Goal: Task Accomplishment & Management: Manage account settings

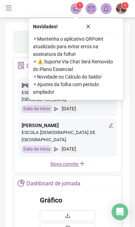
click at [91, 26] on icon "close" at bounding box center [88, 26] width 5 height 5
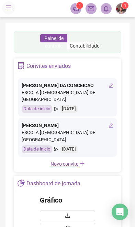
click at [3, 5] on span at bounding box center [8, 7] width 13 height 13
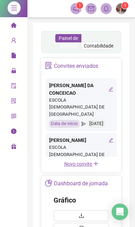
click at [10, 69] on div "Administração" at bounding box center [13, 71] width 24 height 14
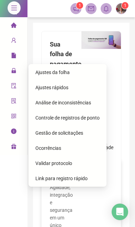
click at [10, 55] on div "Relatórios" at bounding box center [13, 56] width 24 height 14
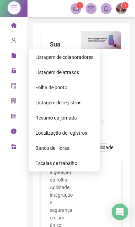
click at [44, 89] on span "Folha de ponto" at bounding box center [51, 88] width 32 height 6
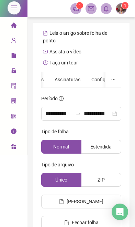
click at [73, 76] on div "Assinaturas" at bounding box center [68, 80] width 26 height 8
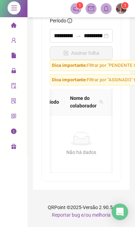
scroll to position [0, 28]
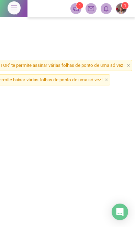
click at [108, 78] on icon "close" at bounding box center [106, 79] width 3 height 3
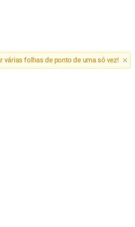
click at [85, 74] on span "Dica importante: Filtrar por "PENDENTE GESTOR" te permite assinar várias folhas…" at bounding box center [20, 79] width 225 height 11
click at [127, 78] on icon "close" at bounding box center [128, 79] width 3 height 3
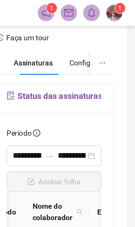
scroll to position [31, 0]
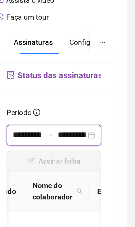
click at [54, 106] on input "**********" at bounding box center [63, 110] width 19 height 8
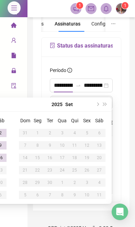
scroll to position [55, 0]
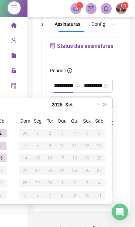
click at [98, 103] on span "next-year" at bounding box center [97, 104] width 3 height 3
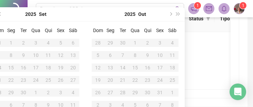
scroll to position [102, 0]
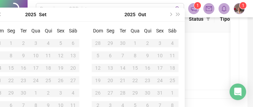
click at [3, 12] on button "prev-year" at bounding box center [1, 15] width 8 height 14
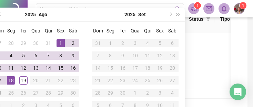
click at [2, 11] on button "prev-year" at bounding box center [1, 15] width 8 height 14
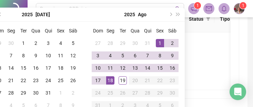
click at [3, 12] on button "prev-year" at bounding box center [1, 15] width 8 height 14
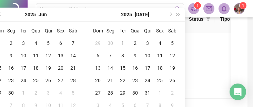
click at [4, 15] on button "prev-year" at bounding box center [1, 15] width 8 height 14
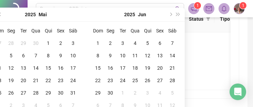
click at [3, 13] on button "prev-year" at bounding box center [1, 15] width 8 height 14
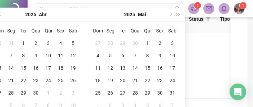
click at [3, 11] on button "prev-year" at bounding box center [1, 15] width 8 height 14
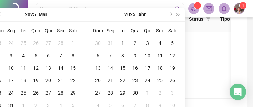
click at [76, 38] on td "1" at bounding box center [73, 43] width 12 height 12
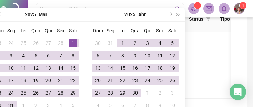
scroll to position [75, 0]
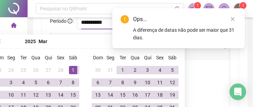
click at [135, 19] on icon "close" at bounding box center [232, 19] width 5 height 5
type input "**********"
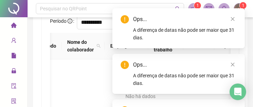
click at [135, 17] on icon "close" at bounding box center [232, 19] width 5 height 5
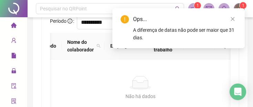
click at [135, 20] on icon "close" at bounding box center [232, 19] width 5 height 5
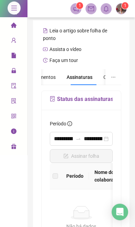
scroll to position [2, 0]
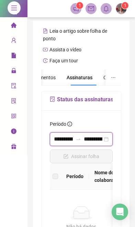
click at [71, 138] on input "**********" at bounding box center [63, 139] width 19 height 8
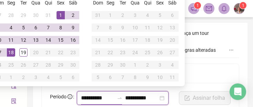
scroll to position [0, 0]
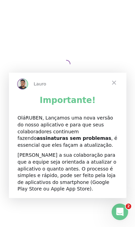
click at [119, 84] on span "Fechar" at bounding box center [114, 82] width 25 height 25
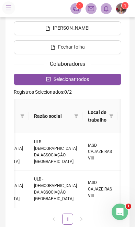
scroll to position [162, 0]
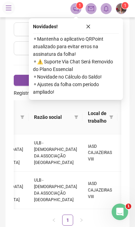
click at [89, 29] on button "button" at bounding box center [88, 26] width 61 height 8
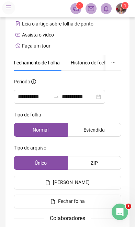
scroll to position [0, 0]
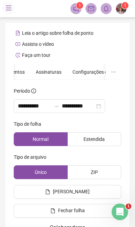
click at [56, 74] on span "Assinaturas" at bounding box center [49, 72] width 26 height 5
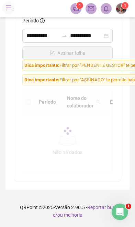
click at [57, 71] on form "**********" at bounding box center [67, 94] width 91 height 158
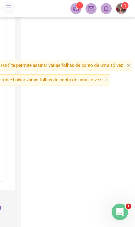
scroll to position [98, 129]
click at [108, 77] on span "Dica importante: Filtrar por "ASSINADO" te permite baixar várias folhas de pont…" at bounding box center [9, 79] width 203 height 11
click at [129, 65] on icon "close" at bounding box center [128, 65] width 3 height 3
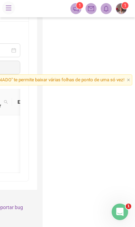
click at [132, 78] on span "Dica importante: Filtrar por "ASSINADO" te permite baixar várias folhas de pont…" at bounding box center [31, 79] width 203 height 11
click at [132, 79] on span "Dica importante: Filtrar por "ASSINADO" te permite baixar várias folhas de pont…" at bounding box center [31, 79] width 203 height 11
click at [130, 82] on icon "close" at bounding box center [128, 79] width 3 height 3
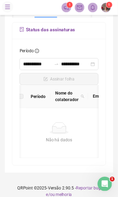
scroll to position [0, 0]
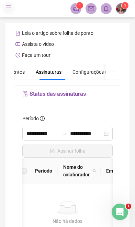
click at [10, 7] on icon "menu" at bounding box center [9, 8] width 6 height 6
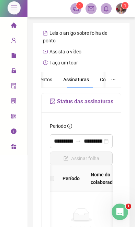
click at [111, 42] on div "Leia o artigo sobre folha de ponto" at bounding box center [79, 37] width 77 height 19
click at [12, 8] on icon "menu" at bounding box center [14, 8] width 6 height 5
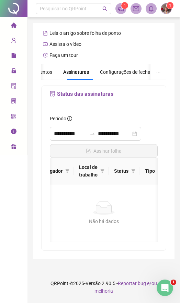
scroll to position [0, 107]
click at [161, 71] on button "button" at bounding box center [159, 72] width 16 height 16
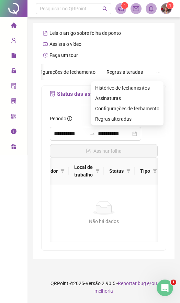
click at [156, 51] on div "Faça um tour" at bounding box center [103, 55] width 125 height 11
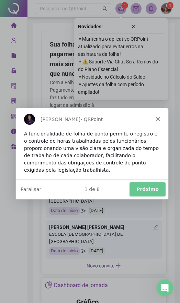
click at [152, 120] on div "[PERSON_NAME]" at bounding box center [91, 118] width 153 height 22
click at [161, 116] on div "[PERSON_NAME]" at bounding box center [91, 118] width 153 height 22
click at [158, 114] on div "José - QRPoint" at bounding box center [91, 118] width 153 height 22
click at [154, 189] on button "Próximo" at bounding box center [147, 188] width 36 height 14
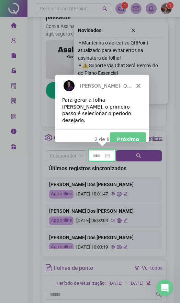
scroll to position [425, 0]
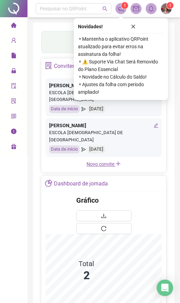
click at [9, 55] on div "Relatórios" at bounding box center [13, 56] width 24 height 14
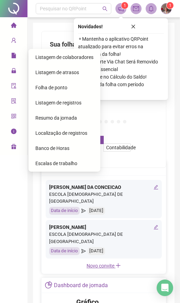
click at [58, 86] on span "Folha de ponto" at bounding box center [51, 88] width 32 height 6
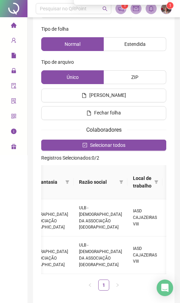
scroll to position [106, 0]
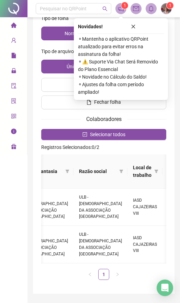
click at [134, 26] on icon "close" at bounding box center [134, 27] width 4 height 4
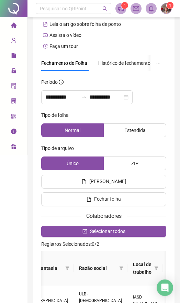
scroll to position [0, 0]
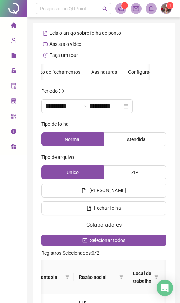
click at [108, 70] on span "Assinaturas" at bounding box center [105, 72] width 26 height 5
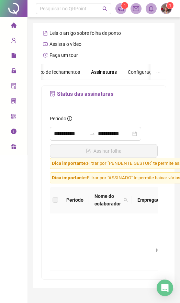
scroll to position [38, 0]
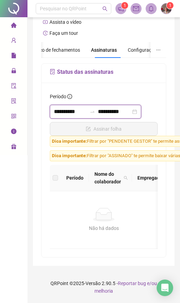
click at [82, 107] on input "**********" at bounding box center [70, 111] width 33 height 8
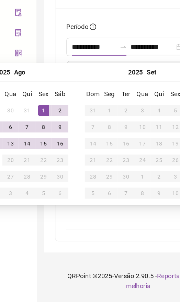
click at [19, 124] on button "Ago" at bounding box center [15, 131] width 9 height 14
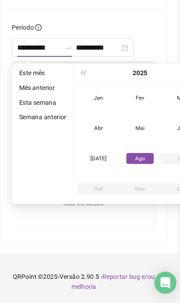
type input "**********"
click at [167, 145] on div "Mar" at bounding box center [177, 149] width 21 height 8
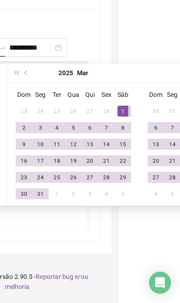
scroll to position [38, 47]
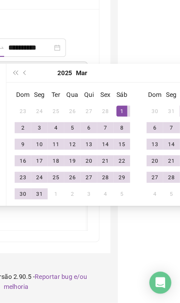
click at [132, 155] on div "1" at bounding box center [136, 159] width 8 height 8
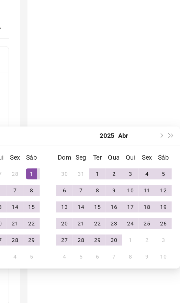
scroll to position [38, 116]
type input "**********"
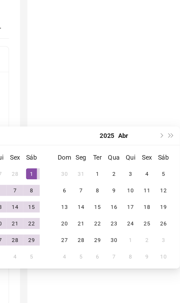
click at [102, 155] on div "31" at bounding box center [106, 159] width 8 height 8
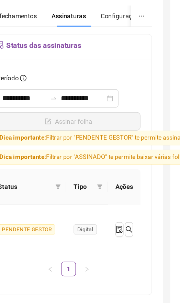
scroll to position [0, 178]
click at [115, 205] on icon "file-done" at bounding box center [118, 208] width 6 height 6
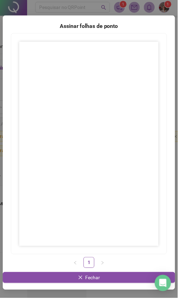
scroll to position [17, 0]
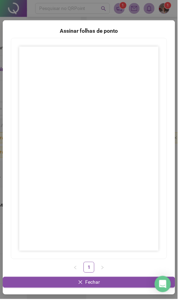
click at [101, 289] on span "Fechar" at bounding box center [94, 286] width 15 height 8
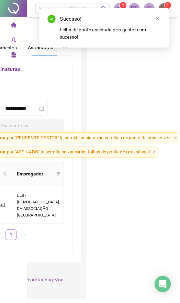
click at [164, 19] on link "Close" at bounding box center [160, 19] width 8 height 8
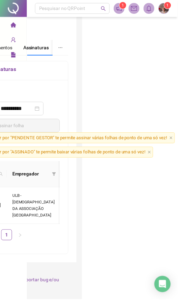
scroll to position [33, 109]
click at [178, 134] on span "Dica importante: Filtrar por "PENDENTE GESTOR" te permite assinar várias folhas…" at bounding box center [65, 139] width 225 height 11
click at [154, 152] on icon "close" at bounding box center [151, 153] width 3 height 3
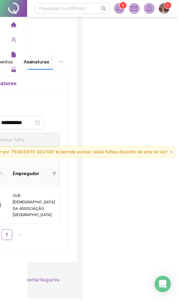
click at [178, 148] on span "Dica importante: Filtrar por "PENDENTE GESTOR" te permite assinar várias folhas…" at bounding box center [65, 153] width 225 height 11
click at [176, 152] on icon "close" at bounding box center [173, 153] width 3 height 3
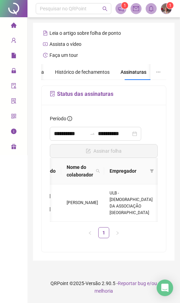
scroll to position [30, 0]
click at [84, 129] on input "**********" at bounding box center [70, 133] width 33 height 8
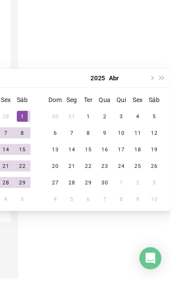
scroll to position [30, 116]
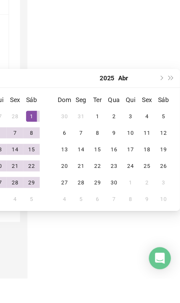
type input "**********"
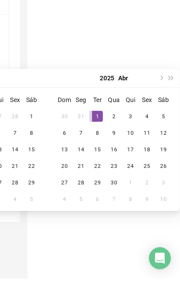
click at [114, 177] on div "1" at bounding box center [118, 181] width 8 height 8
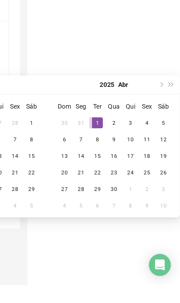
type input "**********"
click at [125, 224] on td "30" at bounding box center [131, 230] width 12 height 12
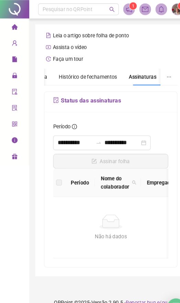
scroll to position [0, 0]
click at [18, 70] on span "Administração" at bounding box center [31, 71] width 40 height 6
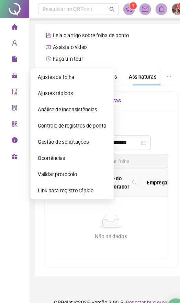
click at [19, 53] on span "Relatórios" at bounding box center [26, 56] width 31 height 6
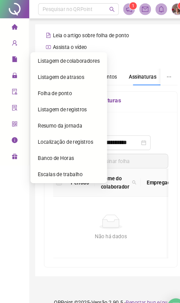
click at [61, 88] on span "Folha de ponto" at bounding box center [51, 88] width 32 height 6
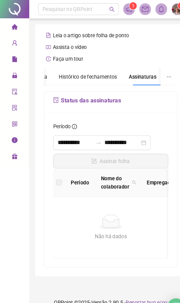
click at [90, 73] on span "Histórico de fechamentos" at bounding box center [82, 72] width 55 height 6
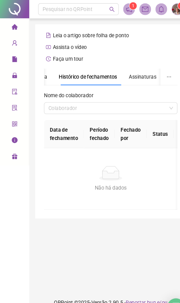
click at [137, 71] on span "Assinaturas" at bounding box center [134, 72] width 26 height 5
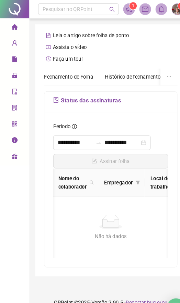
click at [71, 72] on span "Fechamento de Folha" at bounding box center [64, 72] width 46 height 6
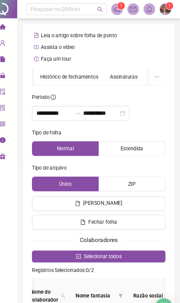
click at [124, 69] on div "Assinaturas" at bounding box center [128, 72] width 26 height 8
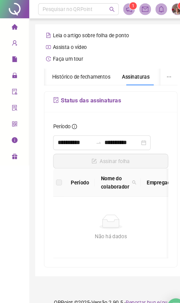
click at [17, 74] on span "Administração" at bounding box center [31, 71] width 40 height 6
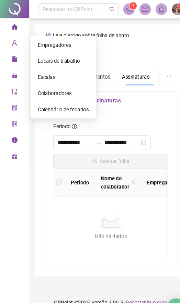
click at [17, 56] on icon at bounding box center [18, 56] width 3 height 0
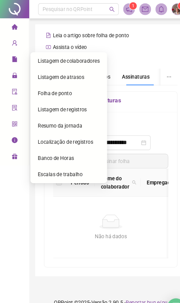
click at [60, 86] on span "Folha de ponto" at bounding box center [51, 88] width 32 height 6
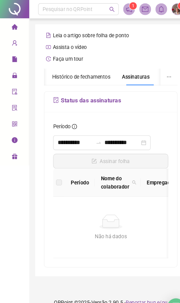
click at [17, 24] on div "Página inicial" at bounding box center [14, 26] width 6 height 14
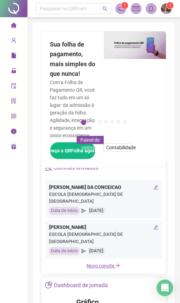
click at [19, 56] on span "Relatórios" at bounding box center [26, 56] width 31 height 6
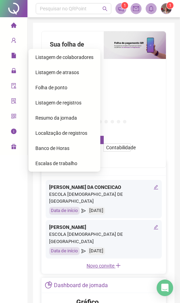
click at [55, 89] on span "Folha de ponto" at bounding box center [51, 88] width 32 height 6
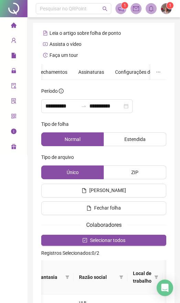
click at [96, 71] on span "Assinaturas" at bounding box center [91, 72] width 26 height 5
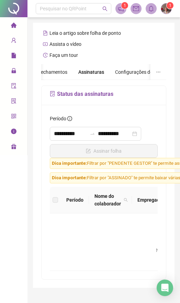
scroll to position [38, 0]
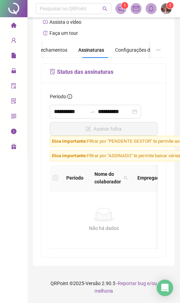
click at [73, 105] on div "**********" at bounding box center [96, 112] width 92 height 14
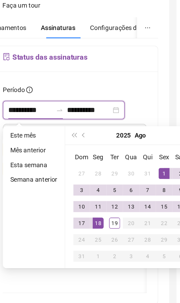
scroll to position [37, 7]
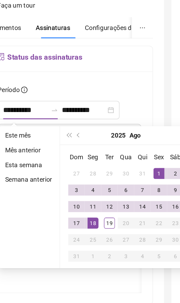
click at [101, 124] on button "prev-year" at bounding box center [105, 131] width 8 height 14
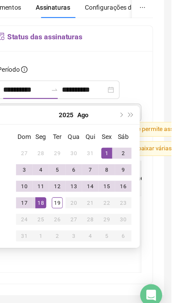
scroll to position [0, 22]
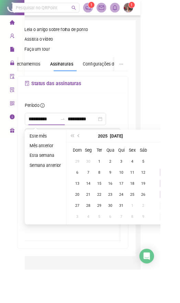
click at [94, 146] on div "2025 Jul" at bounding box center [124, 153] width 63 height 14
click at [92, 151] on button "prev-year" at bounding box center [89, 153] width 8 height 14
click at [91, 152] on span "prev-year" at bounding box center [88, 152] width 3 height 3
click at [90, 149] on button "prev-year" at bounding box center [89, 153] width 8 height 14
type input "**********"
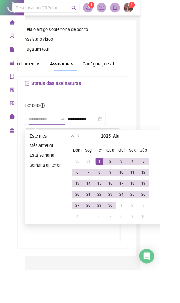
click at [114, 180] on div "1" at bounding box center [112, 181] width 8 height 8
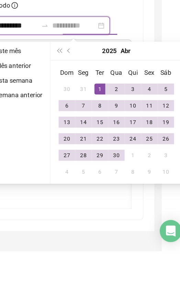
type input "**********"
click at [130, 224] on td "1" at bounding box center [136, 230] width 12 height 12
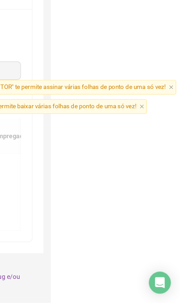
scroll to position [38, 111]
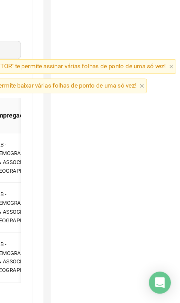
click at [132, 120] on span "Dica importante: Filtrar por "PENDENTE GESTOR" te permite assinar várias folhas…" at bounding box center [65, 125] width 225 height 11
click at [172, 124] on icon "close" at bounding box center [173, 125] width 3 height 3
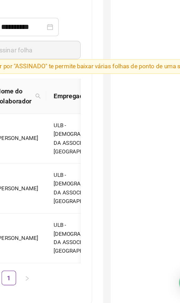
click at [83, 75] on form "**********" at bounding box center [29, 185] width 108 height 220
click at [172, 124] on icon "close" at bounding box center [173, 125] width 3 height 3
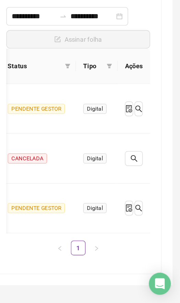
scroll to position [0, 179]
click at [140, 228] on icon "file-done" at bounding box center [142, 231] width 4 height 6
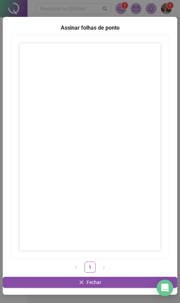
scroll to position [20, 0]
click at [90, 283] on span "Fechar" at bounding box center [94, 282] width 15 height 8
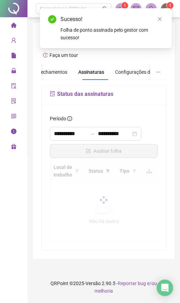
scroll to position [38, 0]
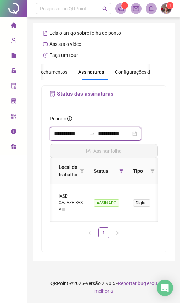
click at [87, 129] on input "**********" at bounding box center [70, 133] width 33 height 8
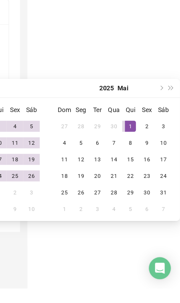
scroll to position [37, 116]
type input "**********"
click at [139, 177] on div "1" at bounding box center [143, 181] width 8 height 8
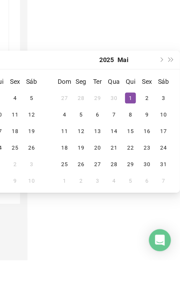
type input "**********"
click at [164, 227] on div "31" at bounding box center [168, 231] width 8 height 8
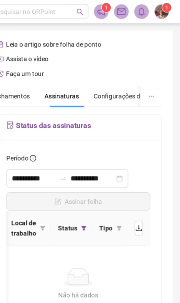
scroll to position [0, 0]
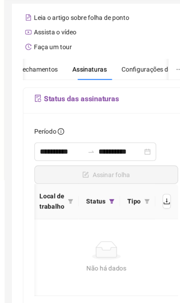
click at [35, 68] on div "Histórico de fechamentos" at bounding box center [40, 72] width 55 height 8
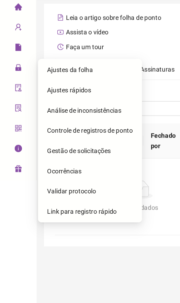
click at [60, 70] on span "Ajustes da folha" at bounding box center [52, 73] width 34 height 6
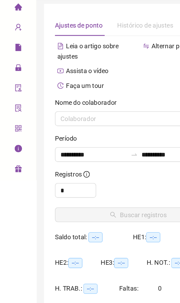
type input "**********"
click at [18, 53] on span "Relatórios" at bounding box center [26, 56] width 31 height 6
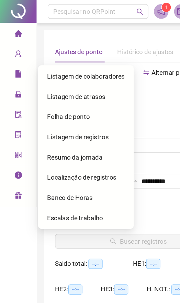
click at [54, 90] on span "Folha de ponto" at bounding box center [51, 88] width 32 height 6
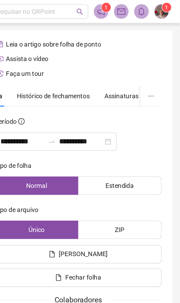
click at [124, 74] on span "Assinaturas" at bounding box center [137, 72] width 26 height 5
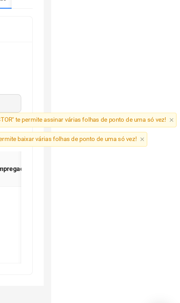
scroll to position [38, 111]
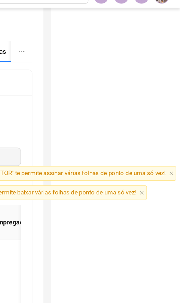
click at [109, 150] on span "Dica importante: Filtrar por "ASSINADO" te permite baixar várias folhas de pont…" at bounding box center [54, 155] width 203 height 11
click at [150, 154] on icon "close" at bounding box center [151, 155] width 3 height 3
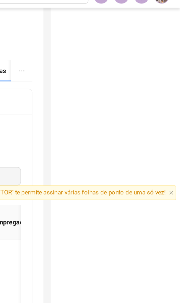
click at [172, 154] on icon "close" at bounding box center [173, 155] width 3 height 3
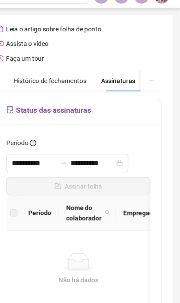
scroll to position [38, 0]
click at [130, 113] on div "**********" at bounding box center [104, 151] width 153 height 303
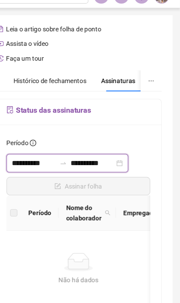
click at [54, 129] on input "**********" at bounding box center [70, 133] width 33 height 8
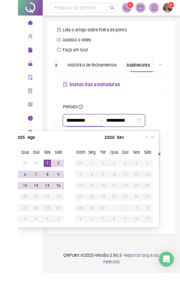
scroll to position [0, 0]
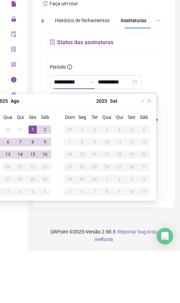
click at [144, 146] on button "next-year" at bounding box center [142, 153] width 8 height 14
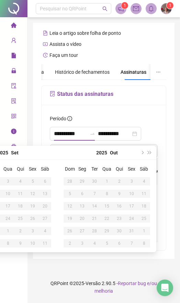
scroll to position [38, 0]
click at [57, 129] on input "**********" at bounding box center [70, 133] width 33 height 8
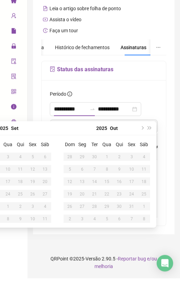
click at [26, 146] on div "2025 Set" at bounding box center [8, 153] width 63 height 14
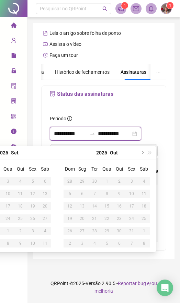
click at [113, 129] on input "**********" at bounding box center [114, 133] width 33 height 8
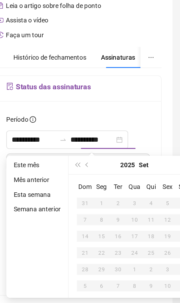
click at [107, 146] on button "prev-year" at bounding box center [111, 153] width 8 height 14
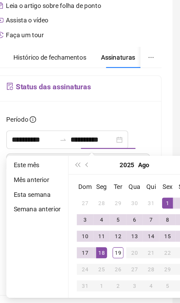
click at [109, 151] on span "prev-year" at bounding box center [110, 152] width 3 height 3
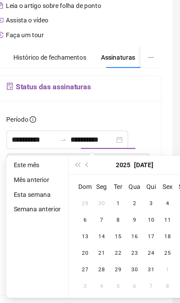
click at [107, 146] on button "prev-year" at bounding box center [111, 153] width 8 height 14
type input "**********"
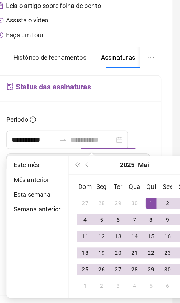
click at [155, 177] on div "1" at bounding box center [159, 181] width 8 height 8
type input "**********"
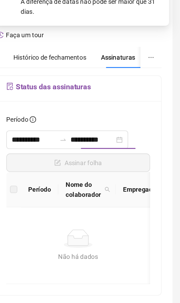
type input "**********"
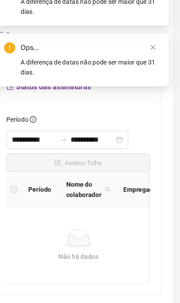
click at [156, 61] on link "Close" at bounding box center [160, 65] width 8 height 8
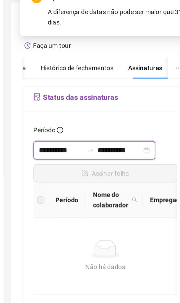
click at [54, 129] on input "**********" at bounding box center [70, 133] width 33 height 8
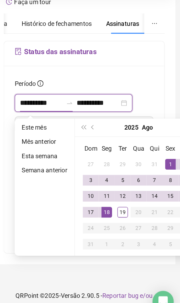
scroll to position [38, 4]
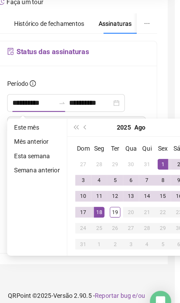
click at [103, 146] on button "prev-year" at bounding box center [107, 153] width 8 height 14
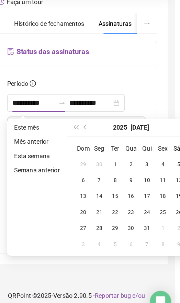
click at [103, 146] on button "prev-year" at bounding box center [107, 153] width 8 height 14
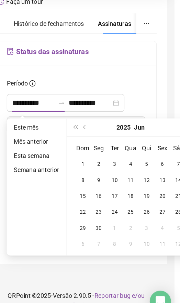
click at [103, 146] on button "prev-year" at bounding box center [107, 153] width 8 height 14
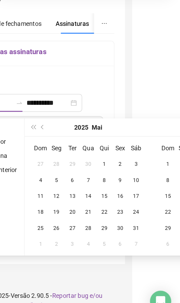
scroll to position [38, 41]
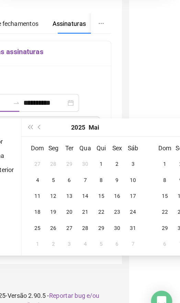
type input "**********"
click at [114, 177] on div "1" at bounding box center [118, 181] width 8 height 8
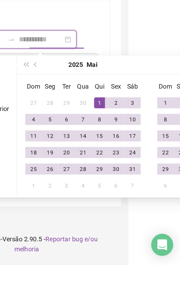
type input "**********"
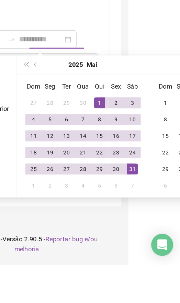
click at [139, 227] on div "31" at bounding box center [143, 231] width 8 height 8
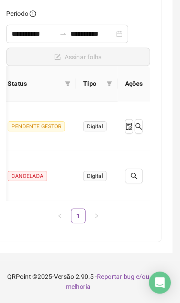
scroll to position [0, 178]
click at [140, 168] on icon "file-done" at bounding box center [142, 171] width 4 height 6
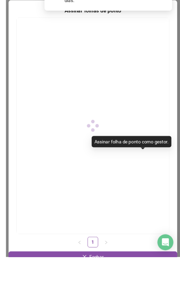
scroll to position [38, 0]
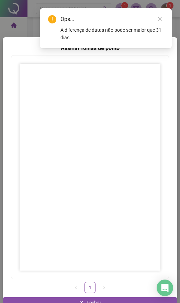
click at [161, 17] on icon "close" at bounding box center [160, 19] width 5 height 5
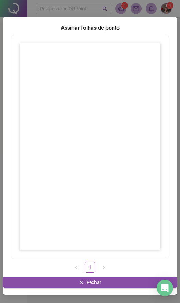
scroll to position [20, 0]
click at [98, 281] on span "Fechar" at bounding box center [94, 282] width 15 height 8
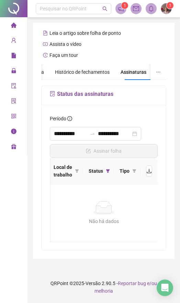
scroll to position [0, 133]
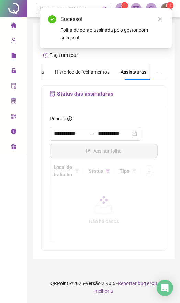
click at [163, 20] on link "Close" at bounding box center [160, 19] width 8 height 8
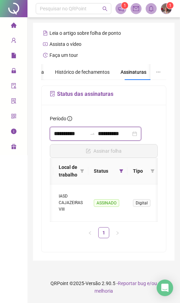
click at [57, 129] on input "**********" at bounding box center [70, 133] width 33 height 8
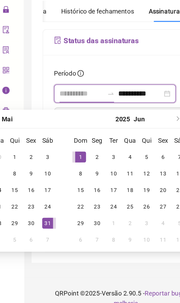
type input "**********"
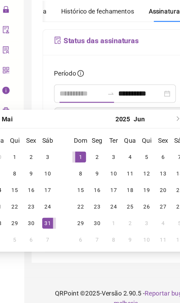
click at [66, 177] on div "1" at bounding box center [70, 181] width 8 height 8
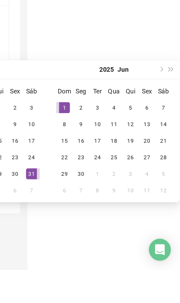
scroll to position [37, 116]
type input "**********"
click at [102, 227] on div "30" at bounding box center [106, 231] width 8 height 8
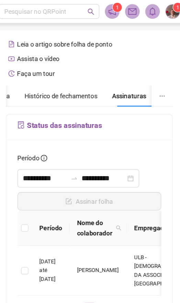
scroll to position [0, 0]
click at [55, 69] on span "Histórico de fechamentos" at bounding box center [82, 72] width 55 height 6
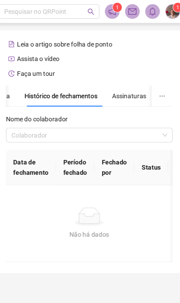
click at [121, 70] on span "Assinaturas" at bounding box center [134, 72] width 26 height 5
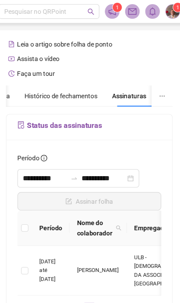
scroll to position [17, 0]
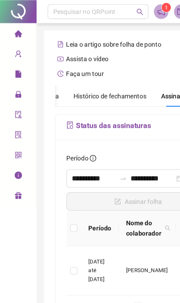
click at [15, 68] on icon "lock" at bounding box center [13, 70] width 4 height 5
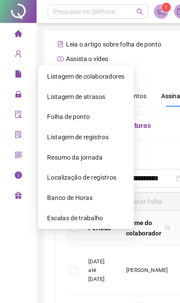
click at [58, 85] on span "Folha de ponto" at bounding box center [51, 88] width 32 height 6
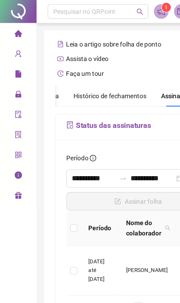
click at [17, 65] on span "Administração" at bounding box center [31, 72] width 40 height 14
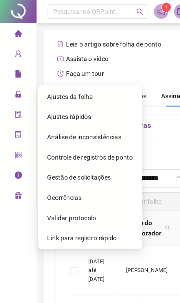
click at [67, 65] on div "Ajustes da folha" at bounding box center [67, 72] width 64 height 14
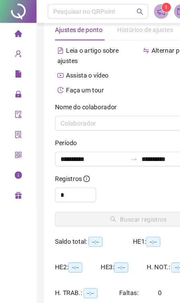
type input "**********"
click at [16, 56] on icon "file" at bounding box center [14, 56] width 6 height 6
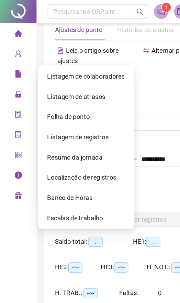
click at [60, 88] on span "Folha de ponto" at bounding box center [51, 88] width 32 height 6
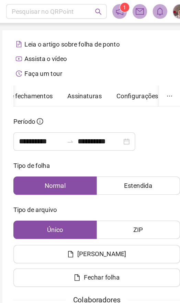
click at [82, 70] on span "Assinaturas" at bounding box center [95, 72] width 26 height 5
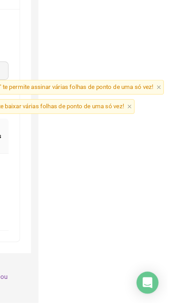
scroll to position [0, 141]
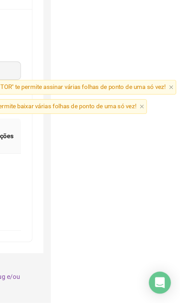
click at [132, 136] on span "Dica importante: Filtrar por "PENDENTE GESTOR" te permite assinar várias folhas…" at bounding box center [65, 141] width 225 height 11
click at [108, 150] on span "Dica importante: Filtrar por "ASSINADO" te permite baixar várias folhas de pont…" at bounding box center [54, 155] width 203 height 11
click at [150, 154] on icon "close" at bounding box center [151, 155] width 3 height 3
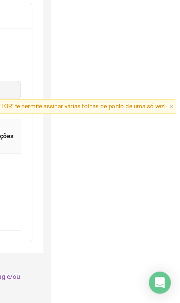
click at [172, 154] on icon "close" at bounding box center [173, 155] width 3 height 3
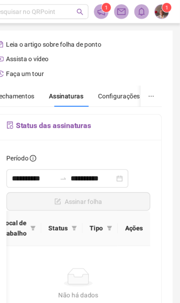
scroll to position [0, 0]
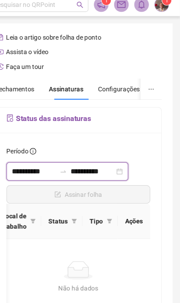
click at [54, 129] on input "**********" at bounding box center [70, 133] width 33 height 8
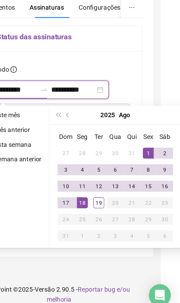
scroll to position [0, 14]
click at [93, 146] on button "prev-year" at bounding box center [97, 153] width 8 height 14
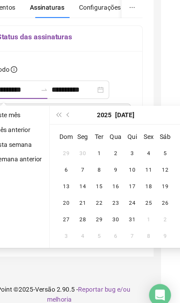
click at [93, 146] on button "prev-year" at bounding box center [97, 153] width 8 height 14
type input "**********"
click at [91, 177] on div "1" at bounding box center [95, 181] width 8 height 8
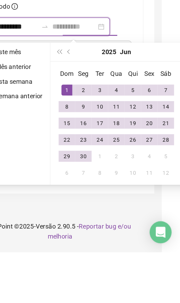
type input "**********"
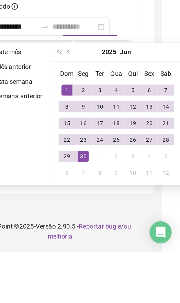
click at [103, 227] on div "30" at bounding box center [107, 231] width 8 height 8
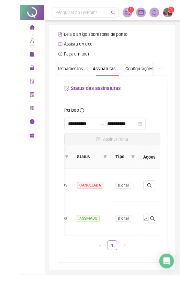
scroll to position [38, 0]
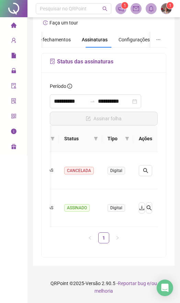
click at [63, 37] on span "Histórico de fechamentos" at bounding box center [43, 40] width 55 height 6
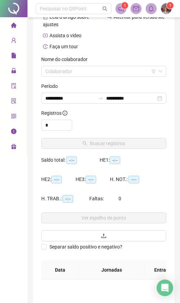
scroll to position [17, 0]
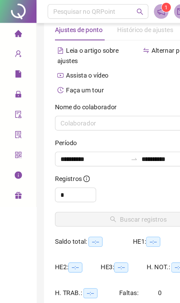
type input "**********"
